Goal: Task Accomplishment & Management: Use online tool/utility

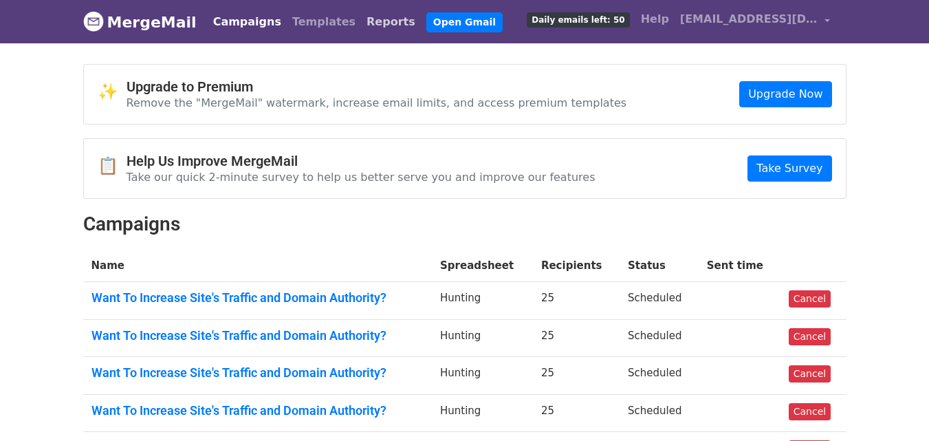
click at [361, 21] on link "Reports" at bounding box center [391, 22] width 60 height 28
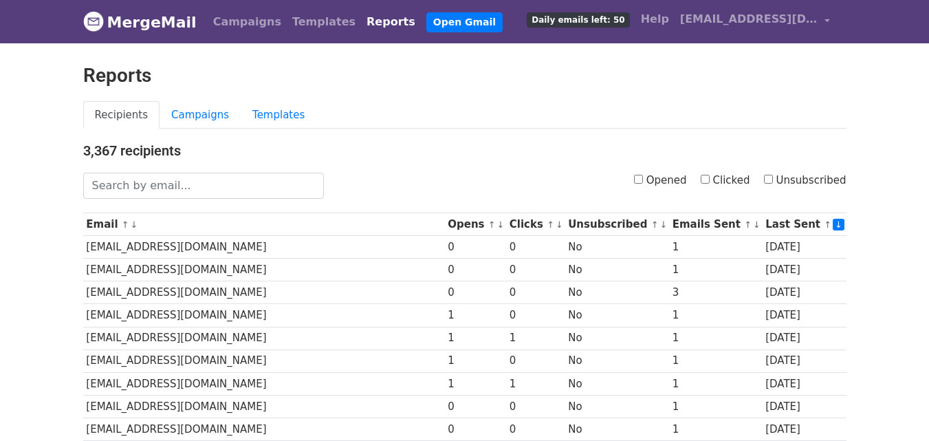
click at [710, 183] on input "Clicked" at bounding box center [705, 179] width 9 height 9
checkbox input "true"
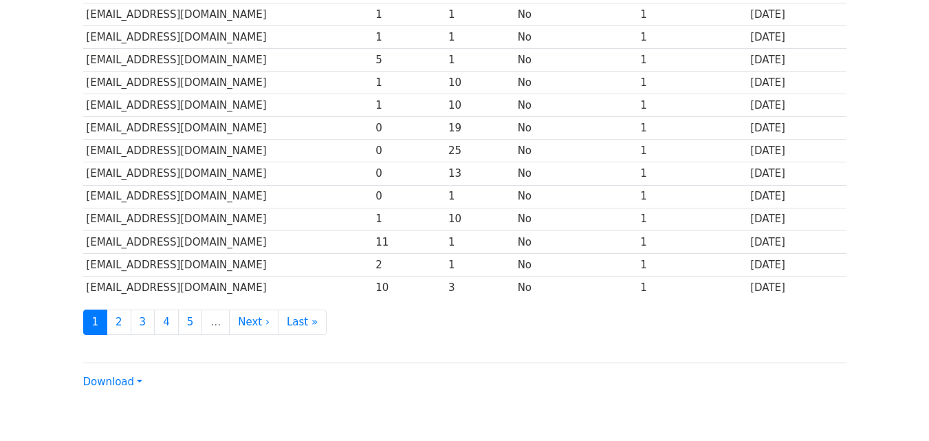
scroll to position [676, 0]
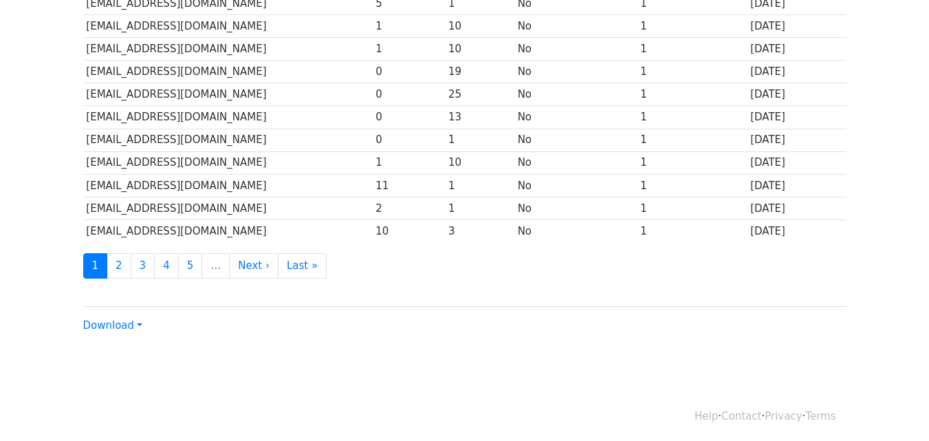
click at [116, 323] on link "Download" at bounding box center [112, 325] width 59 height 12
click at [133, 342] on link "CSV" at bounding box center [138, 351] width 109 height 22
